Goal: Task Accomplishment & Management: Manage account settings

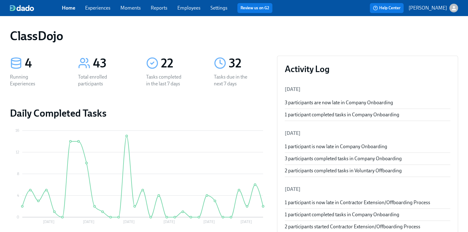
click at [393, 13] on button "Help Center" at bounding box center [387, 8] width 34 height 10
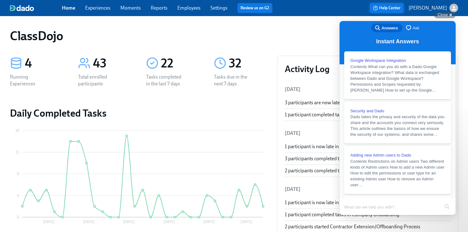
click at [401, 7] on span "Help Center" at bounding box center [387, 8] width 28 height 6
click at [254, 27] on div "ClassDojo" at bounding box center [234, 36] width 459 height 25
click at [208, 24] on div "ClassDojo" at bounding box center [234, 36] width 459 height 25
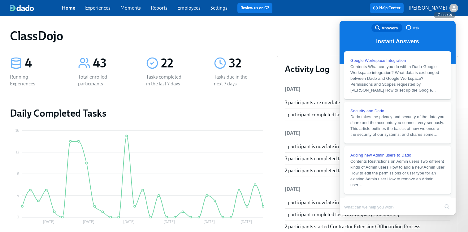
click at [134, 32] on div "ClassDojo" at bounding box center [234, 36] width 449 height 15
click at [451, 16] on div "Close cross-small" at bounding box center [445, 15] width 22 height 7
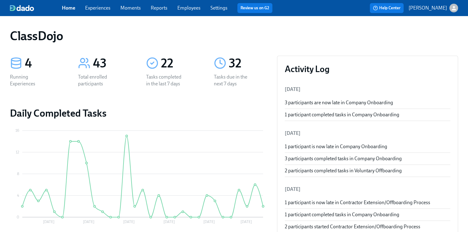
click at [247, 39] on div "ClassDojo" at bounding box center [234, 36] width 449 height 15
click at [104, 10] on link "Experiences" at bounding box center [97, 8] width 25 height 6
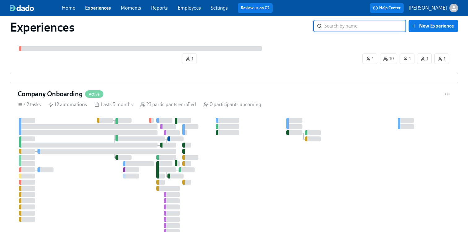
scroll to position [47, 0]
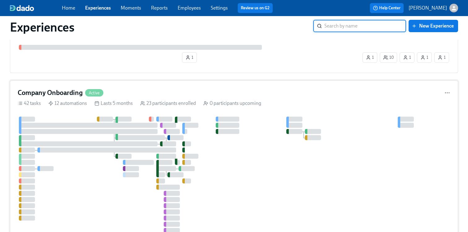
click at [137, 90] on div "Company Onboarding Active" at bounding box center [234, 92] width 433 height 9
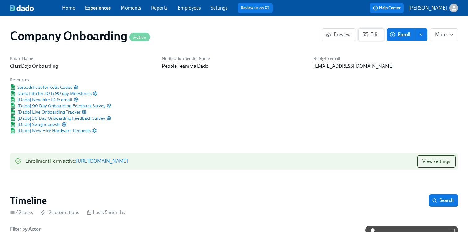
click at [370, 37] on span "Edit" at bounding box center [371, 35] width 15 height 6
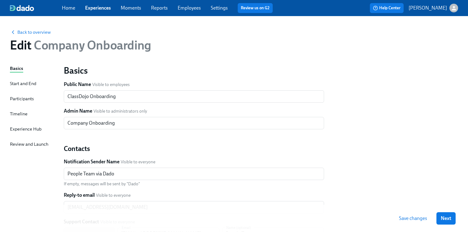
click at [29, 86] on div "Start and End" at bounding box center [23, 83] width 26 height 7
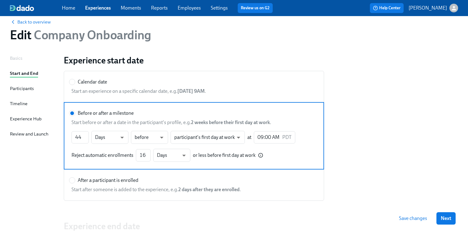
scroll to position [11, 0]
click at [32, 87] on div "Participants" at bounding box center [22, 88] width 24 height 7
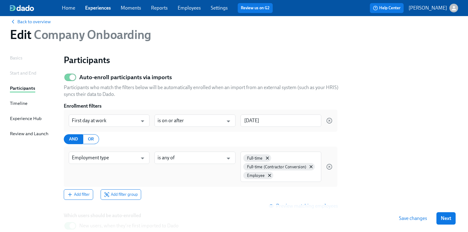
click at [33, 74] on div "Start and End" at bounding box center [23, 73] width 26 height 7
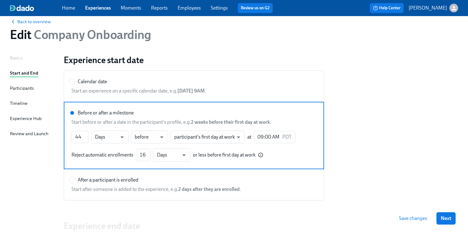
click at [29, 87] on div "Participants" at bounding box center [22, 88] width 24 height 7
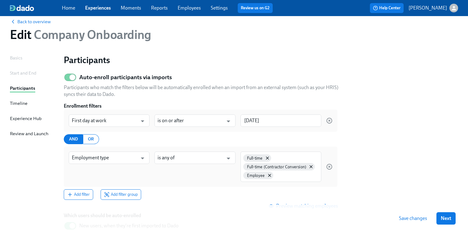
click at [23, 104] on div "Timeline" at bounding box center [19, 103] width 18 height 7
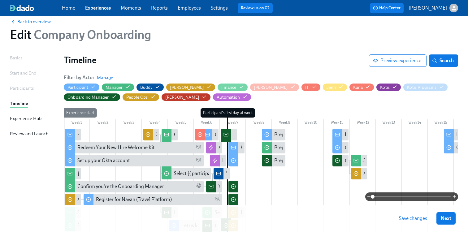
click at [29, 120] on div "Experience Hub" at bounding box center [26, 118] width 32 height 7
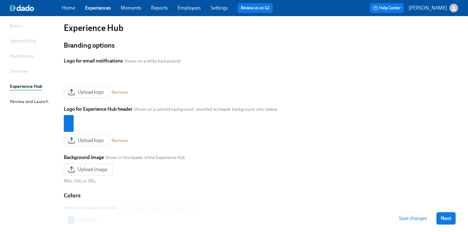
scroll to position [42, 0]
click at [40, 101] on div "Review and Launch" at bounding box center [29, 102] width 38 height 7
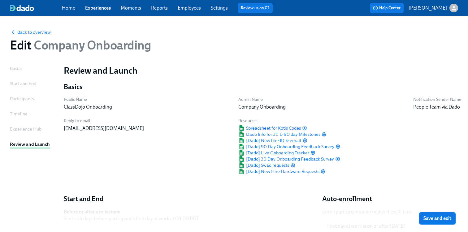
click at [27, 35] on span "Back to overview" at bounding box center [30, 32] width 41 height 6
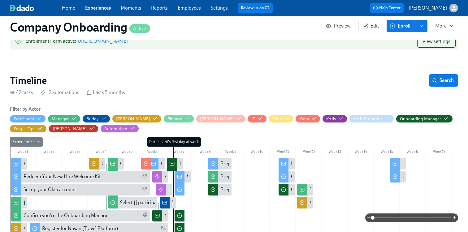
scroll to position [121, 0]
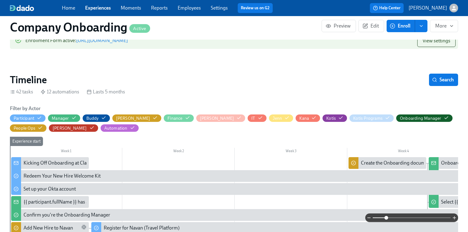
drag, startPoint x: 374, startPoint y: 219, endPoint x: 386, endPoint y: 218, distance: 12.4
click at [386, 218] on span at bounding box center [387, 218] width 4 height 4
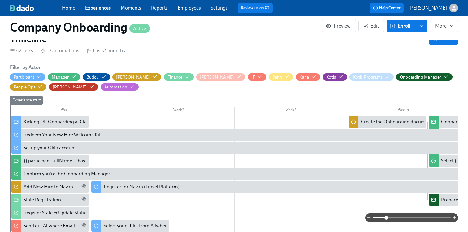
scroll to position [167, 0]
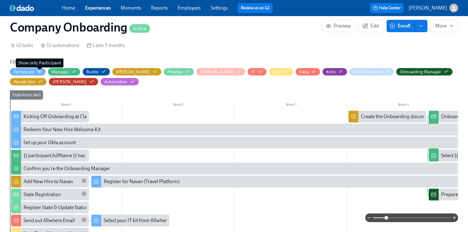
click at [39, 71] on icon "button" at bounding box center [39, 71] width 5 height 5
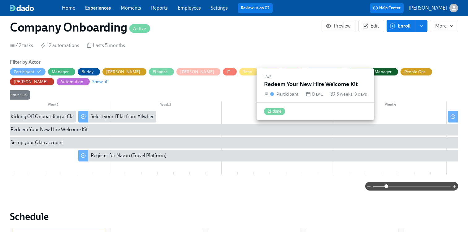
scroll to position [0, 0]
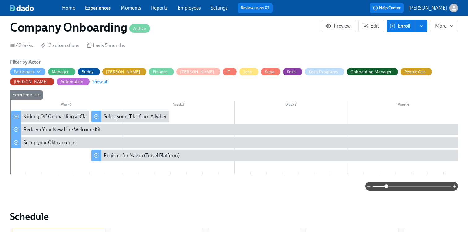
click at [64, 119] on div "Kicking Off Onboarding at ClassDojo" at bounding box center [50, 117] width 78 height 12
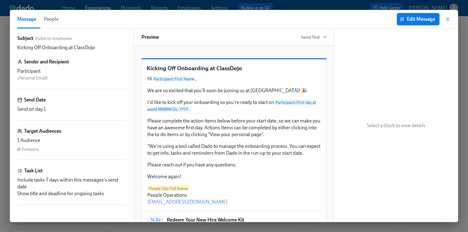
click at [51, 17] on span "People" at bounding box center [51, 19] width 15 height 9
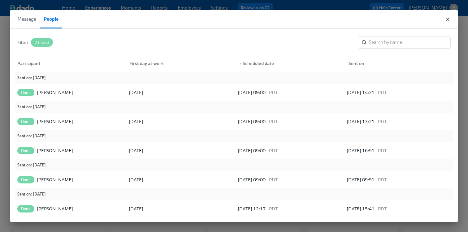
click at [449, 22] on icon "button" at bounding box center [448, 19] width 6 height 6
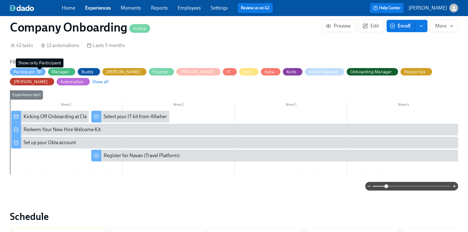
click at [38, 69] on icon "button" at bounding box center [39, 71] width 5 height 5
click at [92, 80] on span "Show all" at bounding box center [100, 82] width 16 height 6
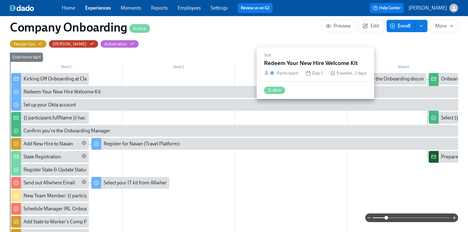
scroll to position [207, 0]
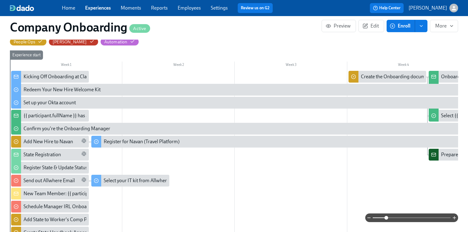
click at [57, 155] on div "State Registration" at bounding box center [42, 155] width 37 height 7
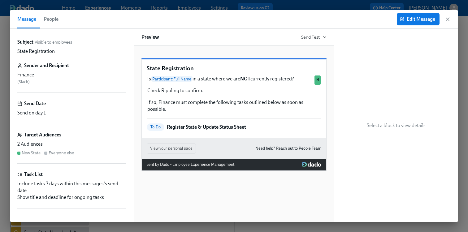
scroll to position [4, 0]
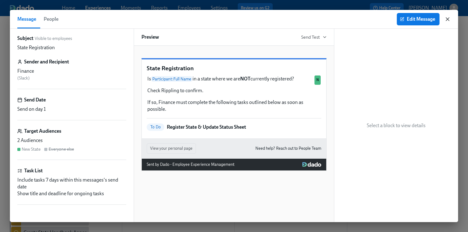
click at [447, 18] on icon "button" at bounding box center [447, 19] width 3 height 3
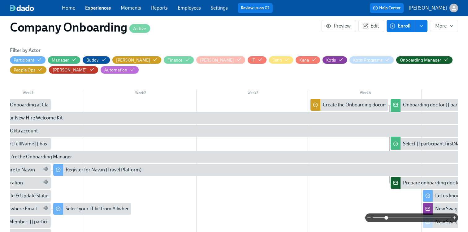
scroll to position [182, 0]
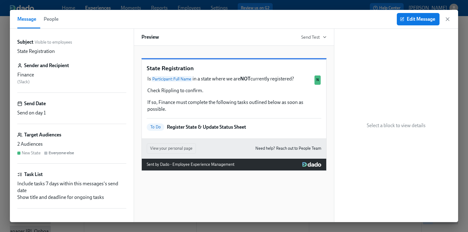
scroll to position [207, 0]
click at [448, 19] on icon "button" at bounding box center [447, 19] width 3 height 3
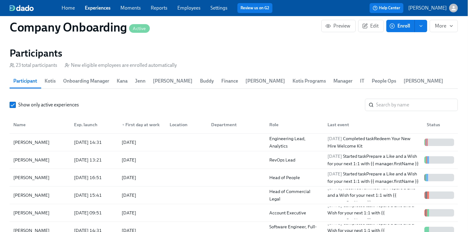
scroll to position [759, 0]
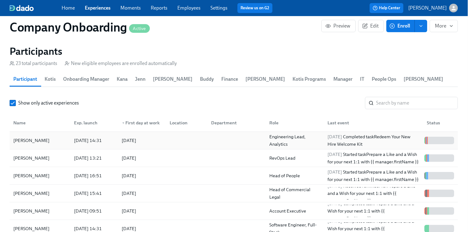
click at [57, 138] on div "[PERSON_NAME]" at bounding box center [40, 140] width 58 height 12
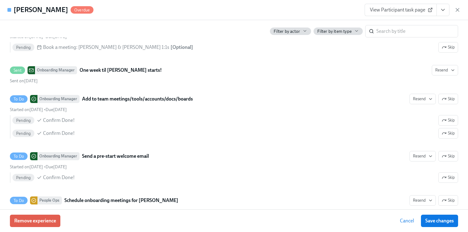
scroll to position [1162, 0]
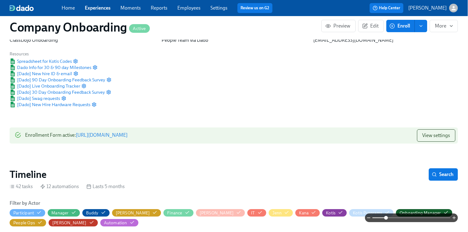
scroll to position [0, 0]
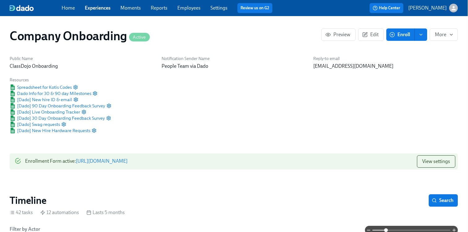
click at [132, 10] on link "Moments" at bounding box center [131, 8] width 20 height 6
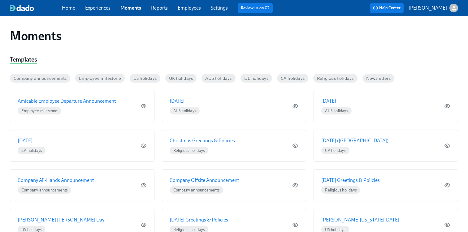
click at [156, 8] on link "Reports" at bounding box center [159, 8] width 17 height 6
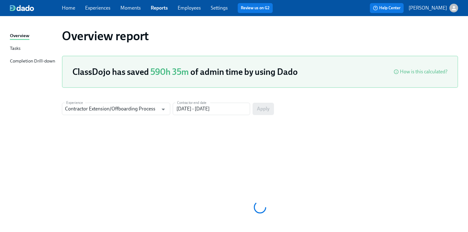
click at [12, 46] on div "Tasks" at bounding box center [15, 49] width 11 height 8
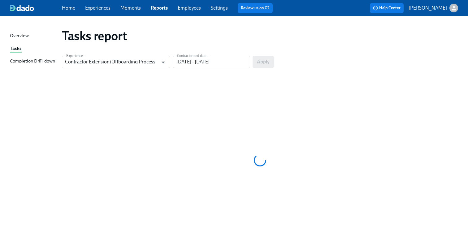
click at [24, 35] on div "Overview" at bounding box center [19, 36] width 19 height 8
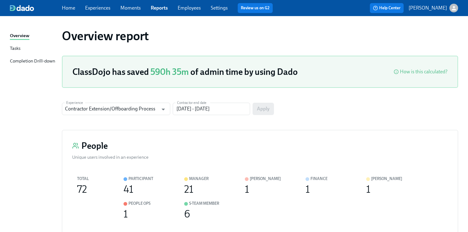
click at [30, 62] on div "Completion Drill-down" at bounding box center [32, 62] width 45 height 8
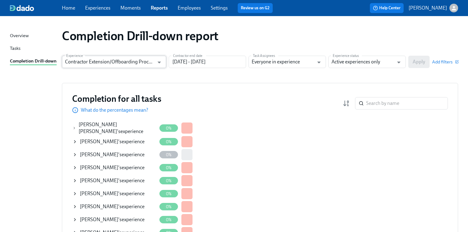
click at [126, 64] on input "Contractor Extension/Offboarding Process" at bounding box center [109, 62] width 89 height 12
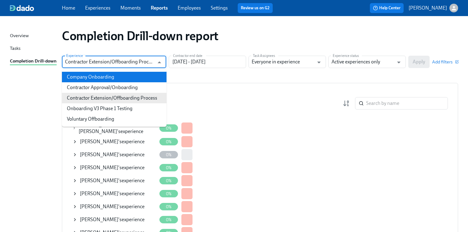
click at [96, 75] on li "Company Onboarding" at bounding box center [114, 77] width 105 height 11
type input "Company Onboarding"
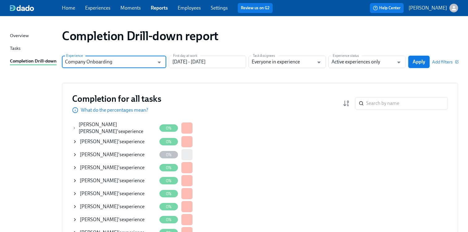
click at [425, 57] on button "Apply" at bounding box center [419, 62] width 21 height 12
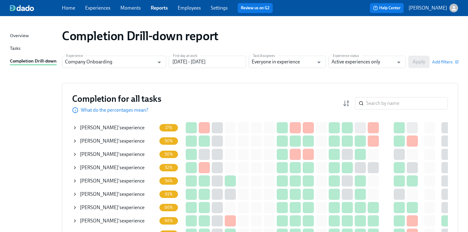
click at [67, 2] on div "Home Experiences Moments Reports Employees Settings Review us on G2 Help Center…" at bounding box center [234, 8] width 468 height 16
click at [66, 5] on link "Home" at bounding box center [68, 8] width 13 height 6
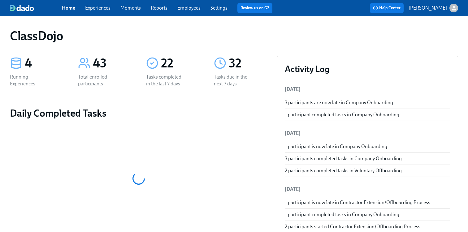
click at [103, 11] on span "Experiences" at bounding box center [97, 8] width 25 height 7
click at [95, 6] on link "Experiences" at bounding box center [97, 8] width 25 height 6
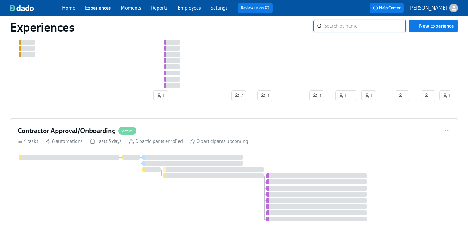
scroll to position [211, 0]
click at [108, 134] on h4 "Contractor Approval/Onboarding" at bounding box center [67, 131] width 98 height 9
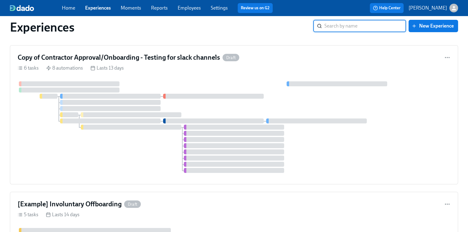
scroll to position [724, 0]
click at [182, 87] on div at bounding box center [234, 128] width 433 height 92
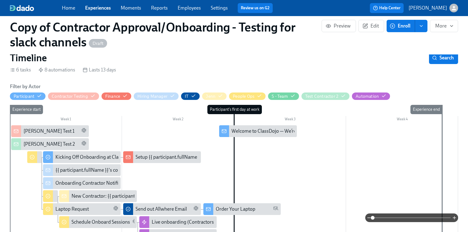
scroll to position [93, 0]
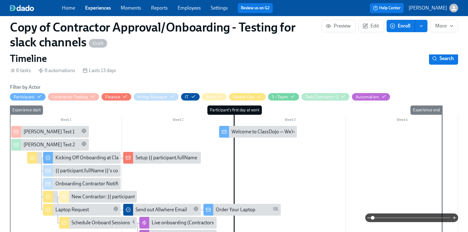
click at [201, 66] on section "Timeline Search 6 tasks 8 automations Lasts 13 days Filter by Actor Participant…" at bounding box center [234, 197] width 449 height 291
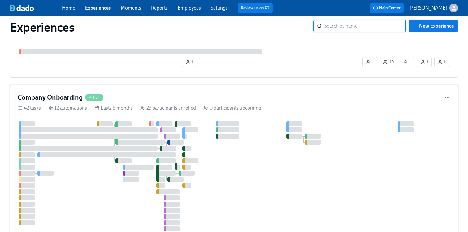
scroll to position [43, 0]
click at [129, 107] on div "Lasts 5 months" at bounding box center [113, 107] width 38 height 7
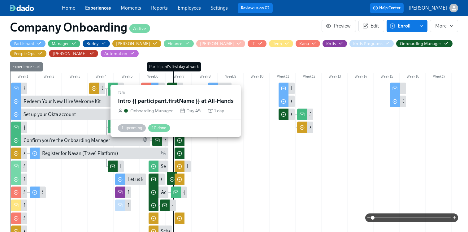
scroll to position [204, 0]
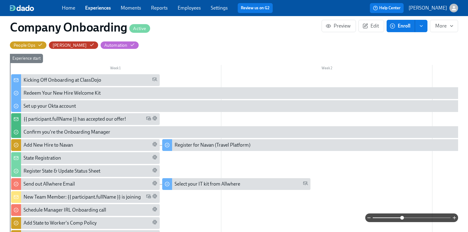
drag, startPoint x: 373, startPoint y: 217, endPoint x: 402, endPoint y: 217, distance: 28.8
click at [402, 217] on span at bounding box center [403, 218] width 4 height 4
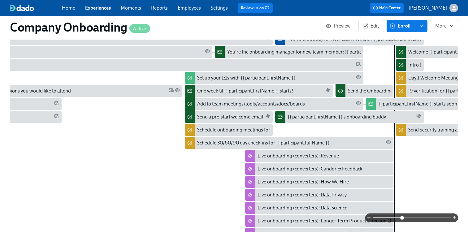
scroll to position [284, 6]
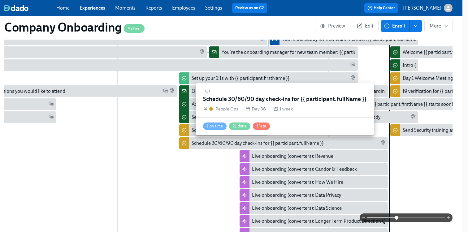
click at [275, 144] on div "Schedule 30/60/90 day check-ins for {{ participant.fullName }}" at bounding box center [258, 143] width 132 height 7
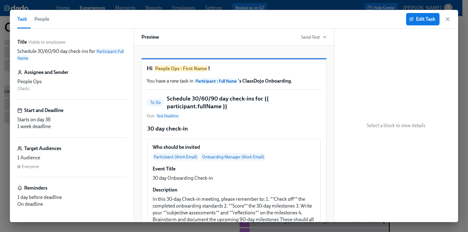
click at [449, 20] on icon "button" at bounding box center [447, 19] width 3 height 3
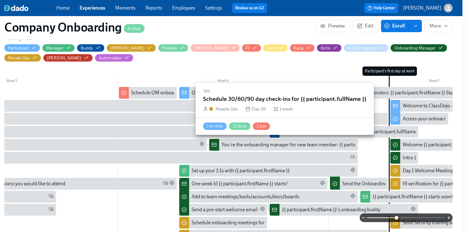
scroll to position [170, 6]
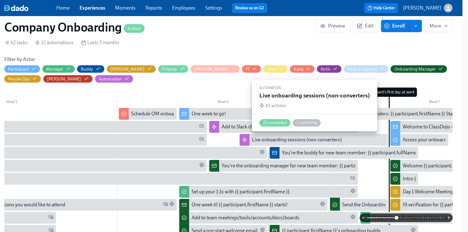
click at [287, 141] on div "Live onboarding sessions (non-converters)" at bounding box center [297, 140] width 90 height 7
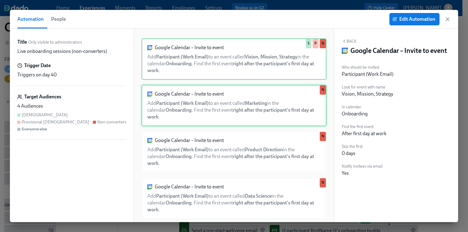
scroll to position [6, 0]
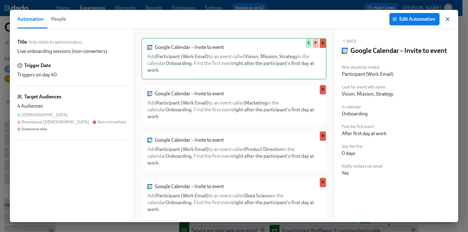
click at [448, 20] on icon "button" at bounding box center [448, 19] width 6 height 6
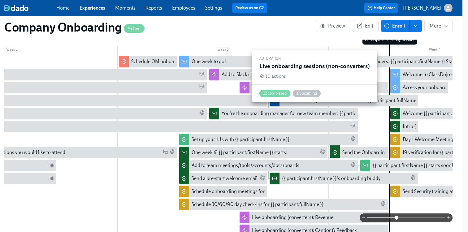
scroll to position [223, 6]
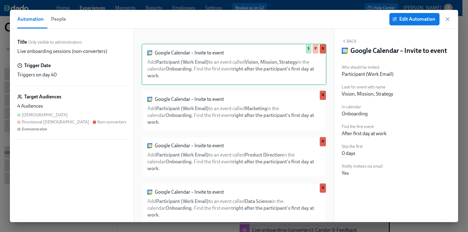
scroll to position [170, 6]
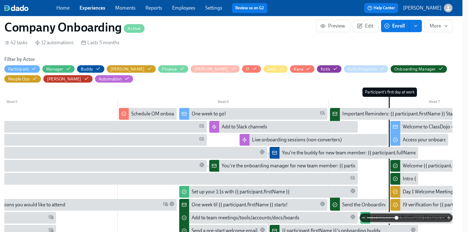
scroll to position [284, 6]
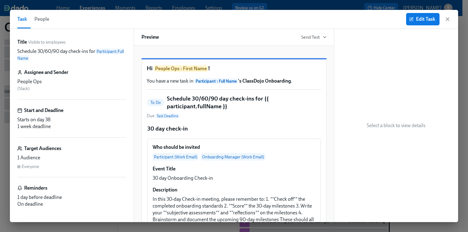
click at [452, 19] on div "Task People Edit Task" at bounding box center [234, 19] width 449 height 19
click at [447, 20] on icon "button" at bounding box center [448, 19] width 6 height 6
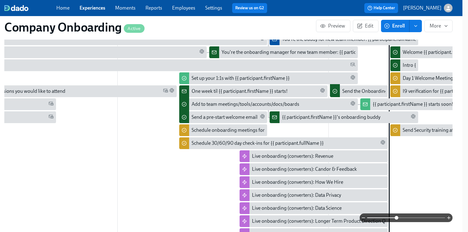
click at [99, 13] on div "Home Experiences Moments Reports Employees Settings Review us on G2" at bounding box center [164, 8] width 216 height 10
click at [95, 10] on link "Experiences" at bounding box center [93, 8] width 26 height 6
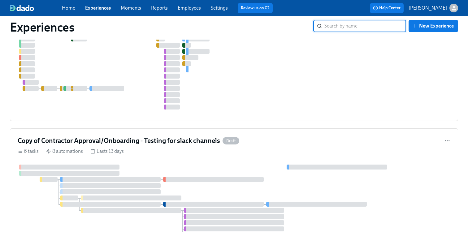
scroll to position [675, 0]
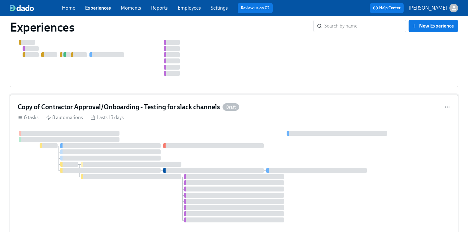
click at [161, 129] on div "Copy of Contractor Approval/Onboarding - Testing for slack channels Draft 6 tas…" at bounding box center [234, 164] width 449 height 139
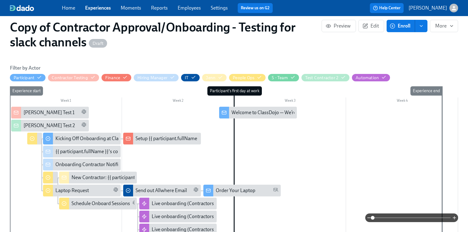
scroll to position [109, 0]
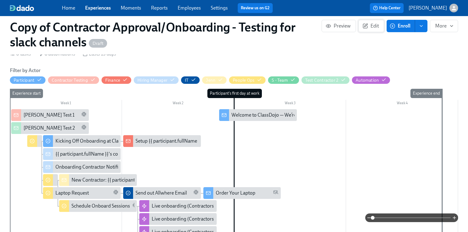
click at [369, 27] on span "Edit" at bounding box center [371, 26] width 15 height 6
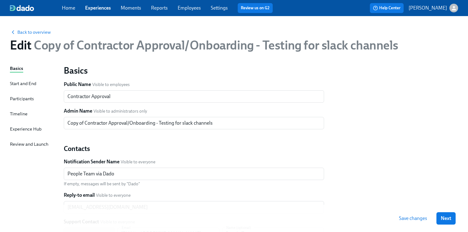
click at [27, 98] on div "Participants" at bounding box center [22, 98] width 24 height 7
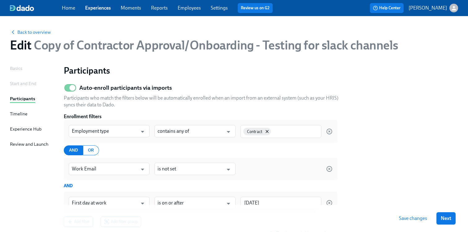
click at [22, 114] on div "Timeline" at bounding box center [19, 114] width 18 height 7
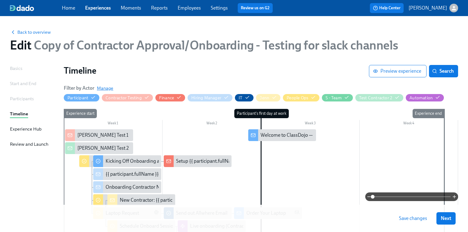
click at [102, 89] on span "Manage" at bounding box center [105, 88] width 16 height 6
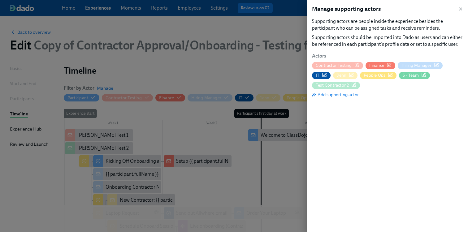
click at [352, 84] on icon "button" at bounding box center [354, 85] width 4 height 4
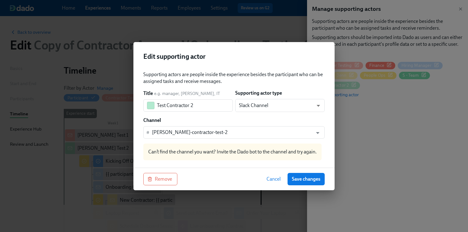
click at [278, 178] on span "Cancel" at bounding box center [274, 179] width 14 height 6
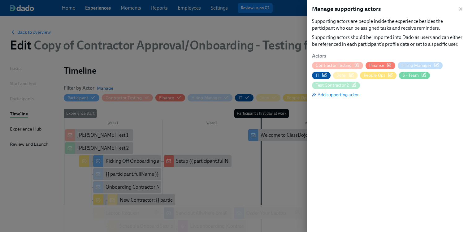
click at [37, 33] on div at bounding box center [234, 116] width 468 height 232
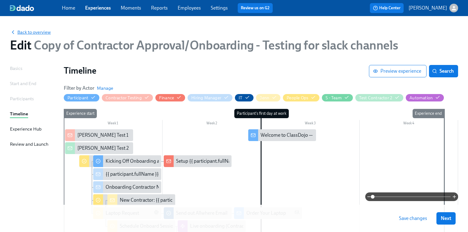
click at [29, 31] on span "Back to overview" at bounding box center [30, 32] width 41 height 6
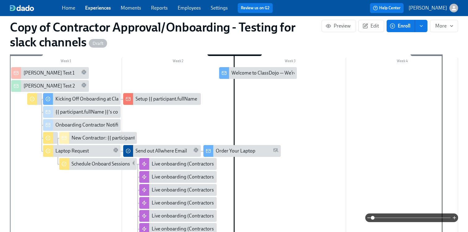
scroll to position [150, 0]
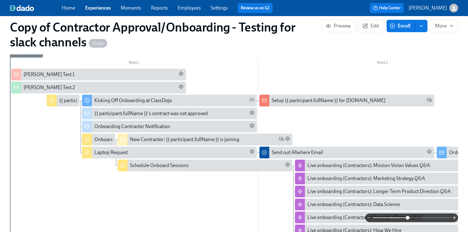
drag, startPoint x: 373, startPoint y: 218, endPoint x: 410, endPoint y: 220, distance: 36.6
click at [410, 220] on span at bounding box center [408, 218] width 4 height 4
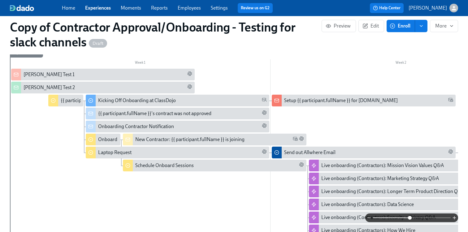
click at [60, 73] on div "[PERSON_NAME] Test 1" at bounding box center [108, 74] width 169 height 7
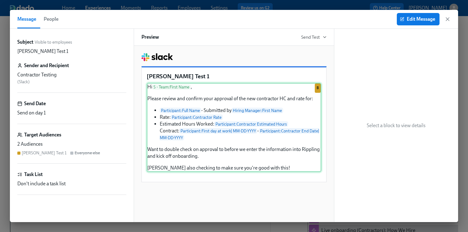
click at [210, 86] on div "Hi S - Team : First Name , Please review and confirm your approval of the new c…" at bounding box center [234, 127] width 175 height 89
click at [420, 17] on span "Edit Message" at bounding box center [419, 19] width 34 height 6
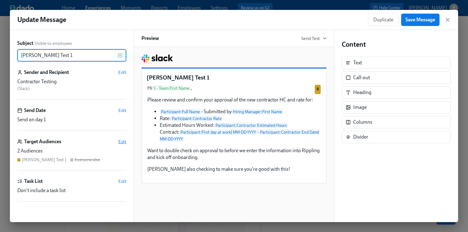
click at [121, 141] on span "Edit" at bounding box center [122, 142] width 8 height 6
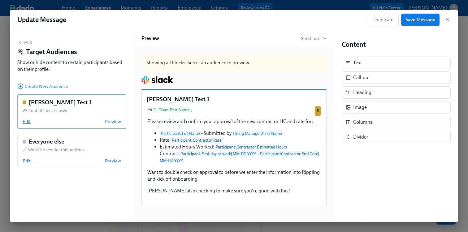
click at [27, 121] on span "Edit" at bounding box center [27, 122] width 8 height 6
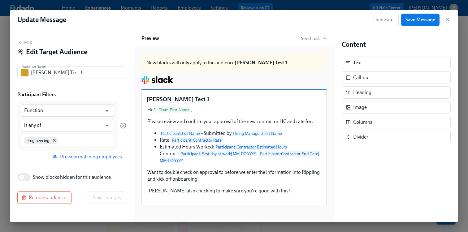
click at [24, 43] on button "Back" at bounding box center [24, 42] width 15 height 5
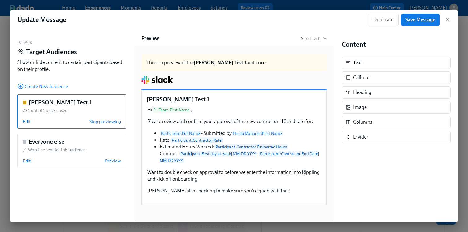
click at [25, 41] on button "Back" at bounding box center [24, 42] width 15 height 5
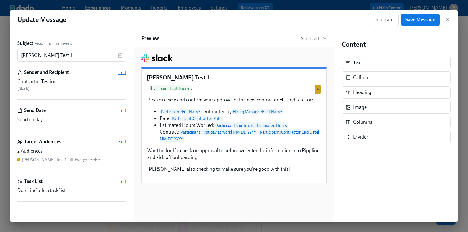
click at [121, 74] on span "Edit" at bounding box center [122, 72] width 8 height 6
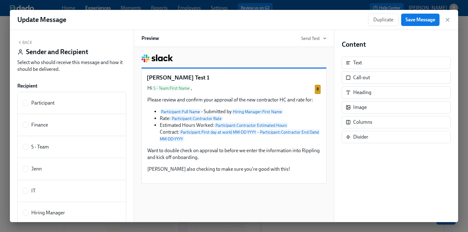
click at [26, 42] on button "Back" at bounding box center [24, 42] width 15 height 5
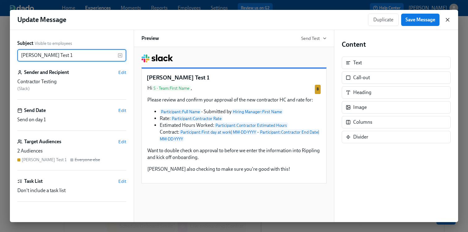
click at [446, 21] on icon "button" at bounding box center [448, 20] width 6 height 6
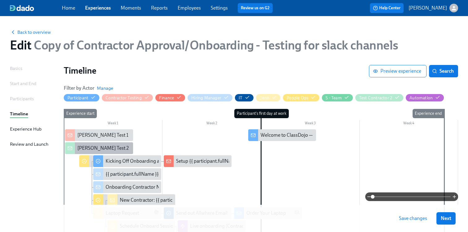
click at [95, 147] on div "[PERSON_NAME] Test 2" at bounding box center [102, 148] width 51 height 7
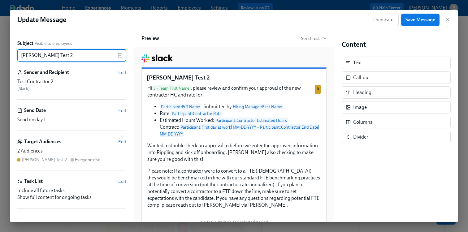
scroll to position [5, 0]
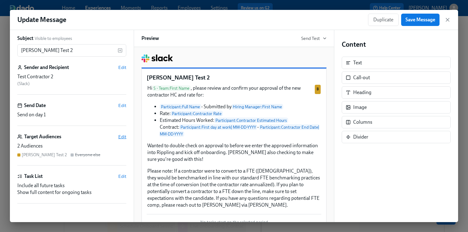
click at [123, 138] on span "Edit" at bounding box center [122, 137] width 8 height 6
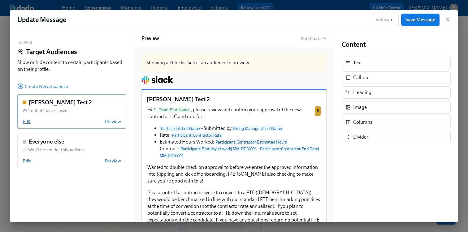
click at [26, 121] on span "Edit" at bounding box center [27, 122] width 8 height 6
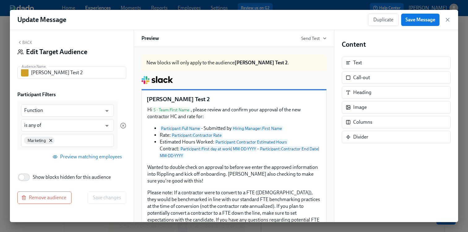
click at [448, 16] on div "Duplicate Save Message" at bounding box center [409, 20] width 83 height 12
click at [448, 20] on icon "button" at bounding box center [447, 19] width 3 height 3
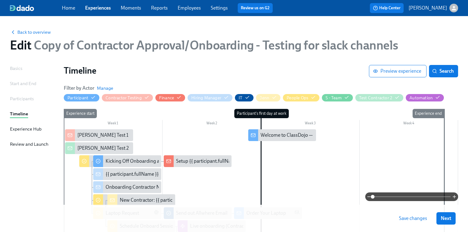
click at [180, 140] on div at bounding box center [261, 230] width 395 height 200
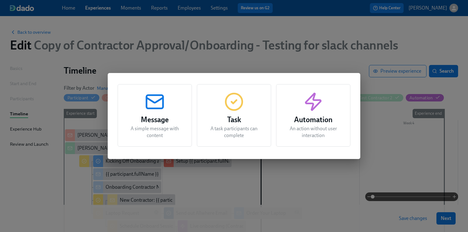
click at [235, 114] on div "Task A task participants can complete" at bounding box center [234, 115] width 74 height 63
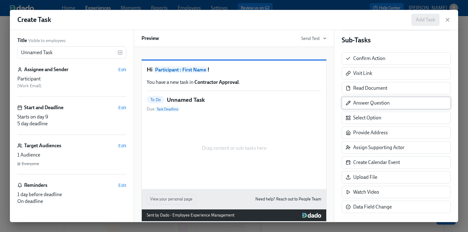
scroll to position [119, 0]
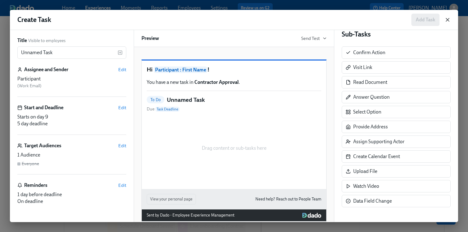
click at [448, 20] on icon "button" at bounding box center [448, 20] width 6 height 6
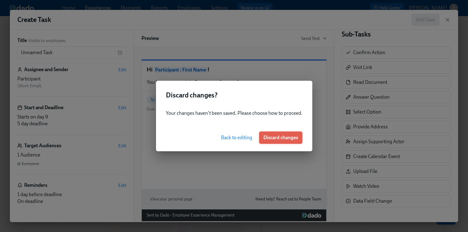
click at [277, 140] on span "Discard changes" at bounding box center [281, 138] width 35 height 6
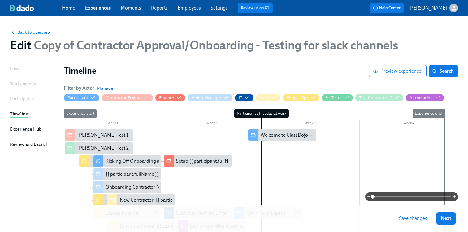
click at [170, 138] on div at bounding box center [261, 230] width 395 height 200
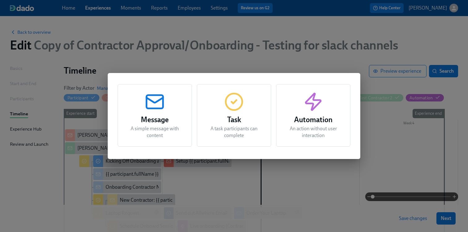
click at [320, 99] on icon "button" at bounding box center [314, 102] width 20 height 20
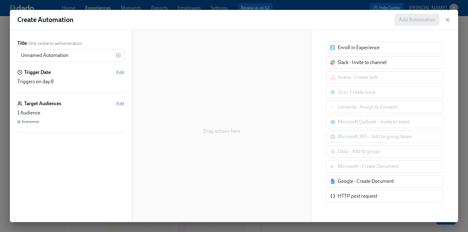
scroll to position [36, 0]
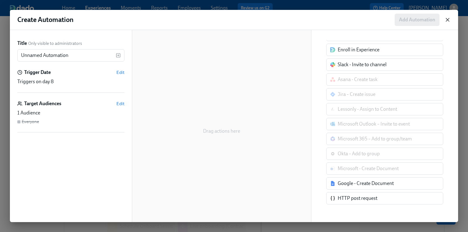
click at [449, 18] on icon "button" at bounding box center [448, 20] width 6 height 6
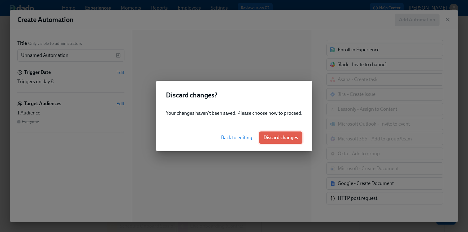
click at [288, 136] on span "Discard changes" at bounding box center [281, 138] width 35 height 6
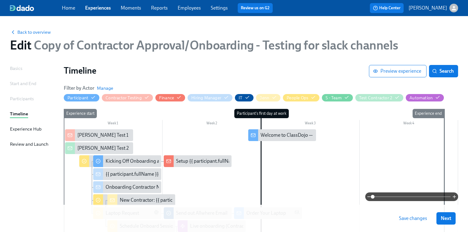
click at [205, 139] on div at bounding box center [261, 230] width 395 height 200
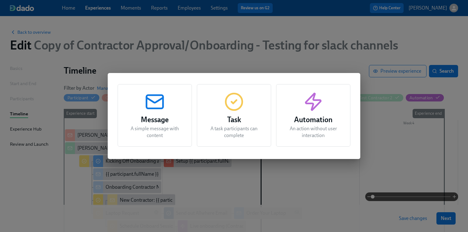
click at [240, 66] on div "Message A simple message with content Task A task participants can complete Aut…" at bounding box center [234, 116] width 468 height 232
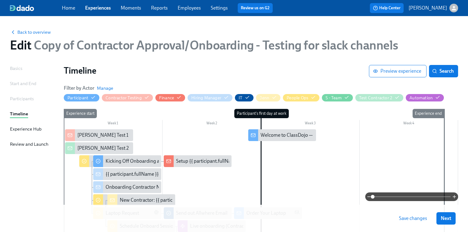
click at [27, 36] on div "Back to overview Edit Copy of Contractor Approval/Onboarding - Testing for slac…" at bounding box center [234, 41] width 459 height 34
click at [30, 33] on span "Back to overview" at bounding box center [30, 32] width 41 height 6
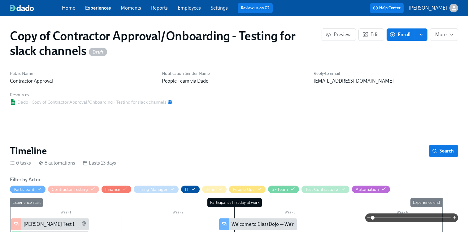
click at [98, 7] on link "Experiences" at bounding box center [98, 8] width 26 height 6
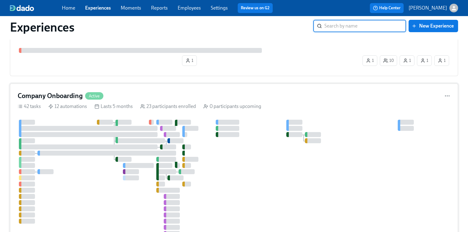
scroll to position [44, 0]
click at [197, 99] on div "Company Onboarding Active" at bounding box center [234, 95] width 433 height 9
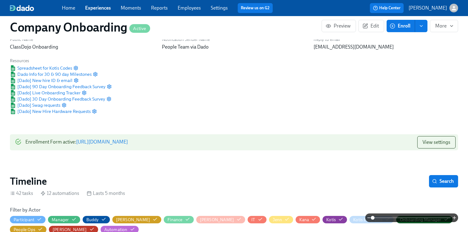
scroll to position [0, 9690]
click at [128, 143] on link "[URL][DOMAIN_NAME]" at bounding box center [102, 142] width 52 height 6
click at [195, 8] on link "Employees" at bounding box center [189, 8] width 23 height 6
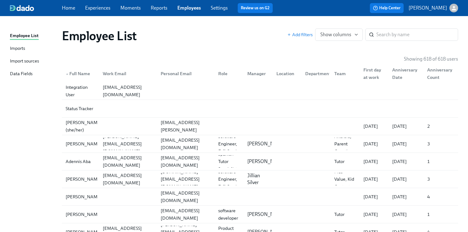
click at [22, 73] on div "Data Fields" at bounding box center [21, 74] width 23 height 8
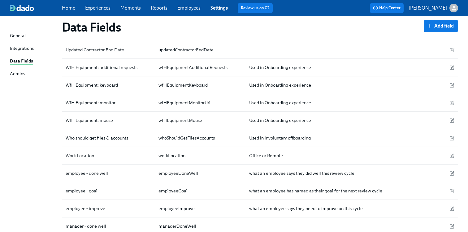
scroll to position [1453, 0]
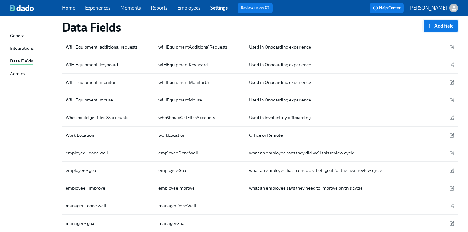
click at [439, 23] on span "Add field" at bounding box center [441, 26] width 26 height 6
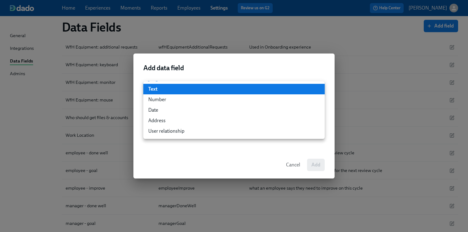
click at [249, 59] on div at bounding box center [234, 116] width 468 height 232
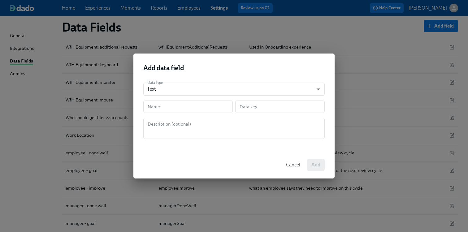
click at [292, 173] on div "Cancel Add" at bounding box center [234, 165] width 201 height 27
click at [292, 167] on span "Cancel" at bounding box center [293, 165] width 14 height 6
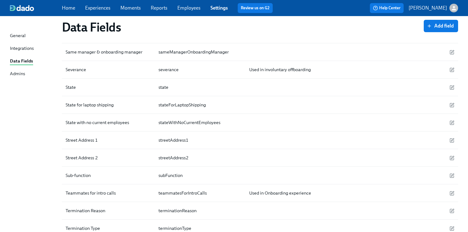
scroll to position [1357, 0]
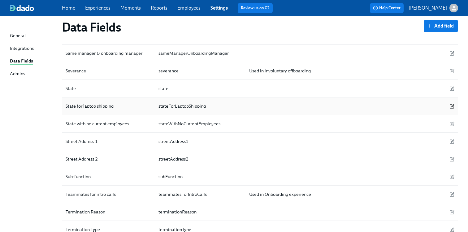
click at [452, 107] on icon "button" at bounding box center [452, 106] width 5 height 5
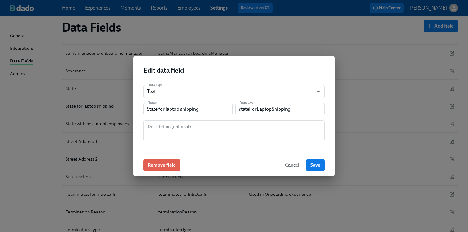
click at [292, 165] on span "Cancel" at bounding box center [292, 165] width 14 height 6
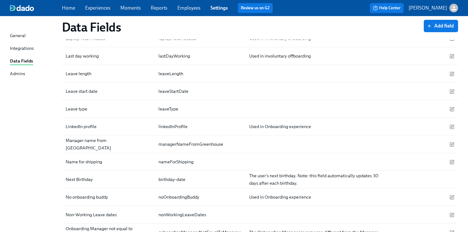
scroll to position [880, 0]
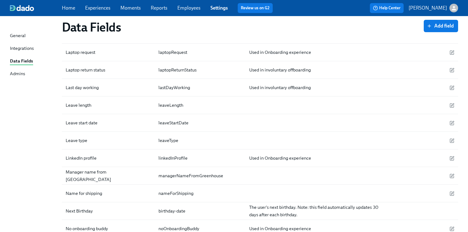
click at [24, 46] on div "Integrations" at bounding box center [22, 49] width 24 height 8
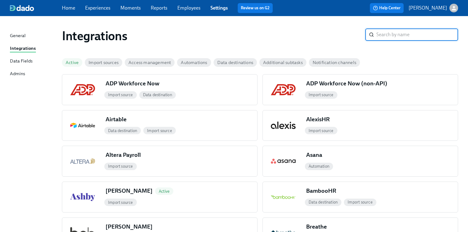
click at [186, 10] on link "Employees" at bounding box center [189, 8] width 23 height 6
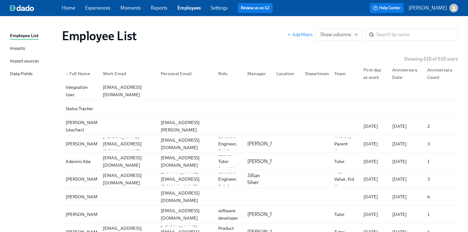
click at [25, 46] on div "Imports" at bounding box center [17, 49] width 15 height 8
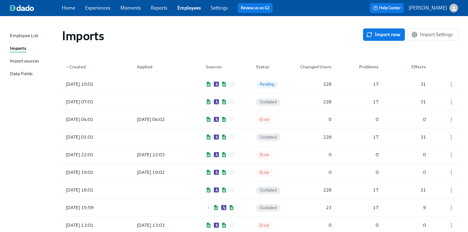
click at [24, 59] on div "Import sources" at bounding box center [24, 62] width 29 height 8
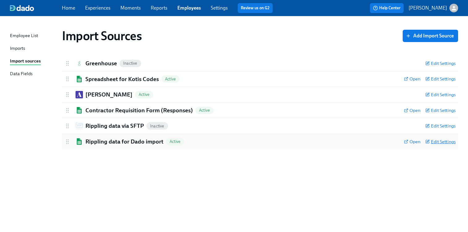
click at [446, 143] on span "Edit Settings" at bounding box center [441, 142] width 30 height 6
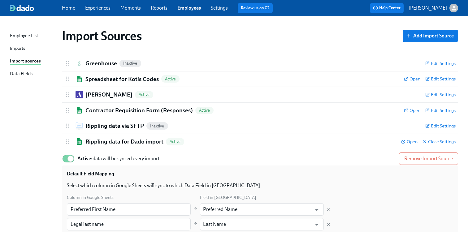
click at [226, 47] on div "Import Sources Add Import Source" at bounding box center [260, 36] width 406 height 25
